Goal: Find specific page/section: Find specific page/section

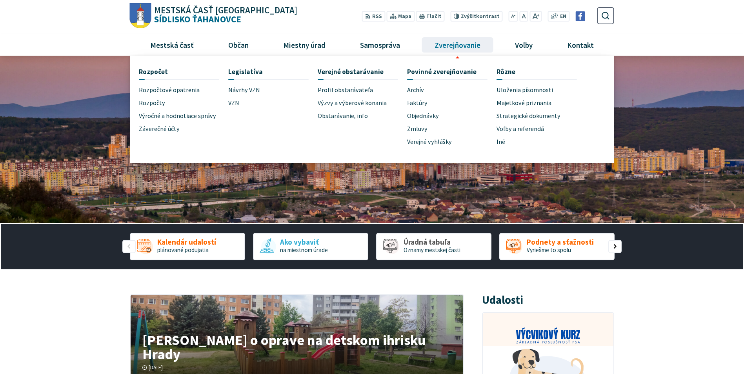
click at [451, 46] on span "Zverejňovanie" at bounding box center [457, 44] width 52 height 21
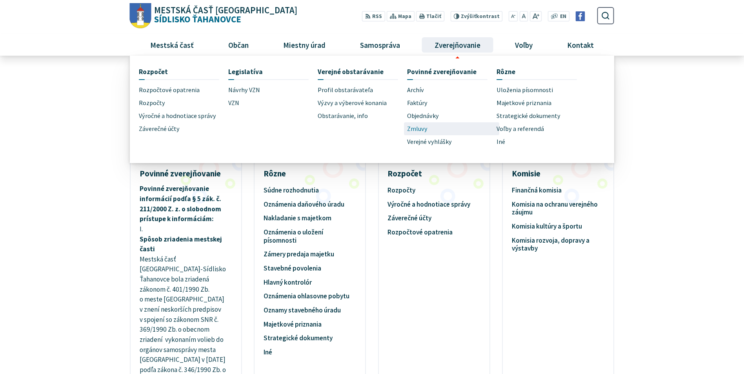
click at [432, 125] on link "Zmluvy" at bounding box center [451, 128] width 89 height 13
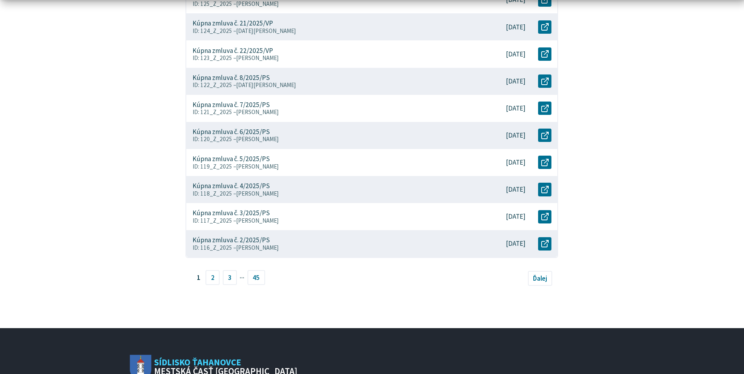
scroll to position [314, 0]
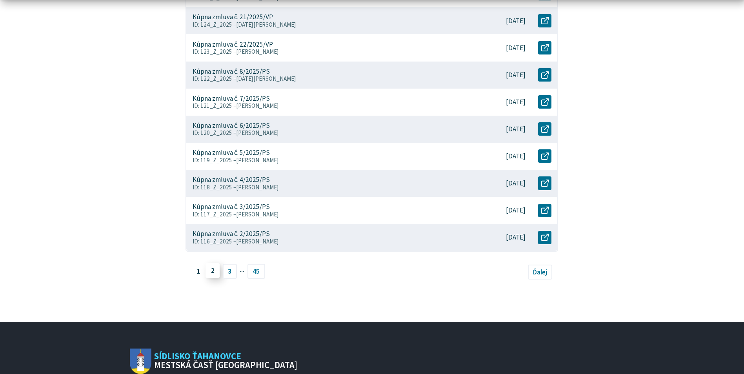
click at [214, 274] on link "2" at bounding box center [212, 270] width 14 height 15
